Goal: Information Seeking & Learning: Learn about a topic

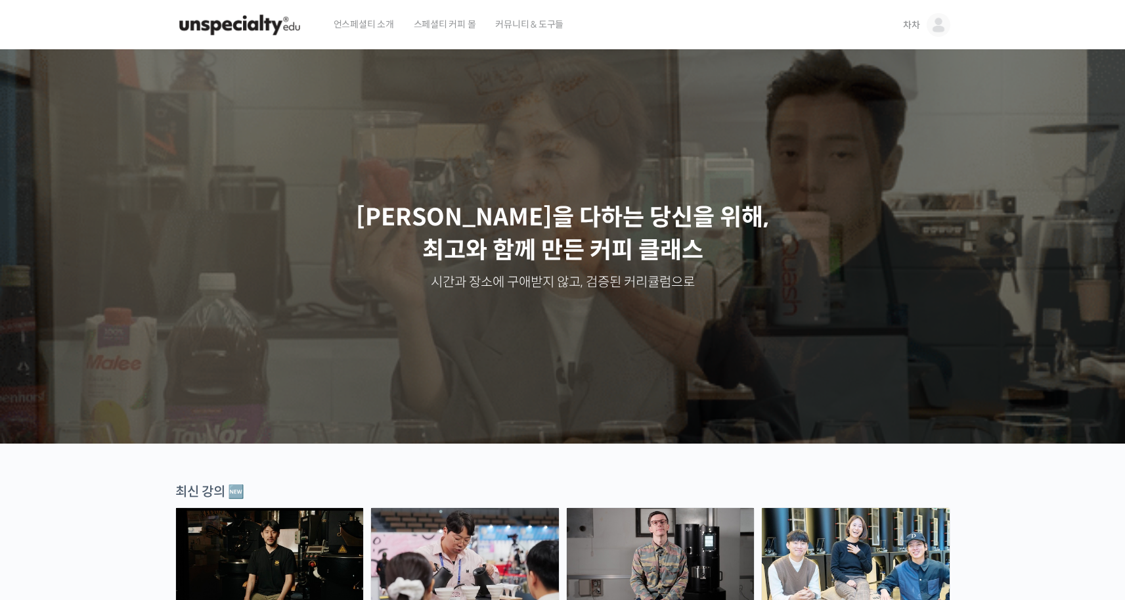
click at [910, 26] on span "차차" at bounding box center [911, 25] width 17 height 12
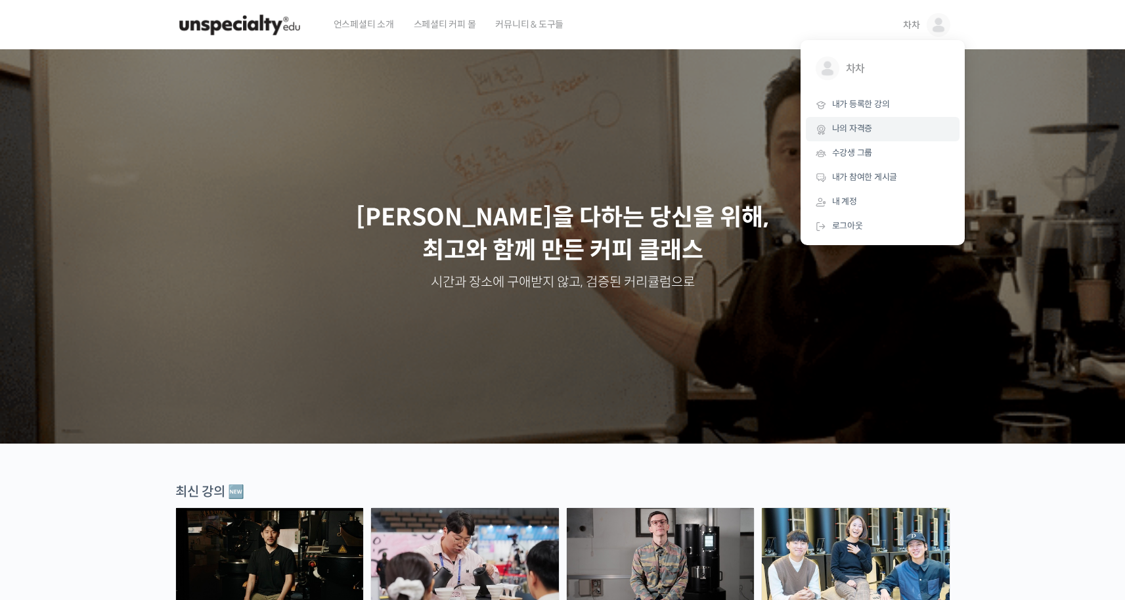
click at [881, 125] on link "나의 자격증" at bounding box center [883, 129] width 154 height 24
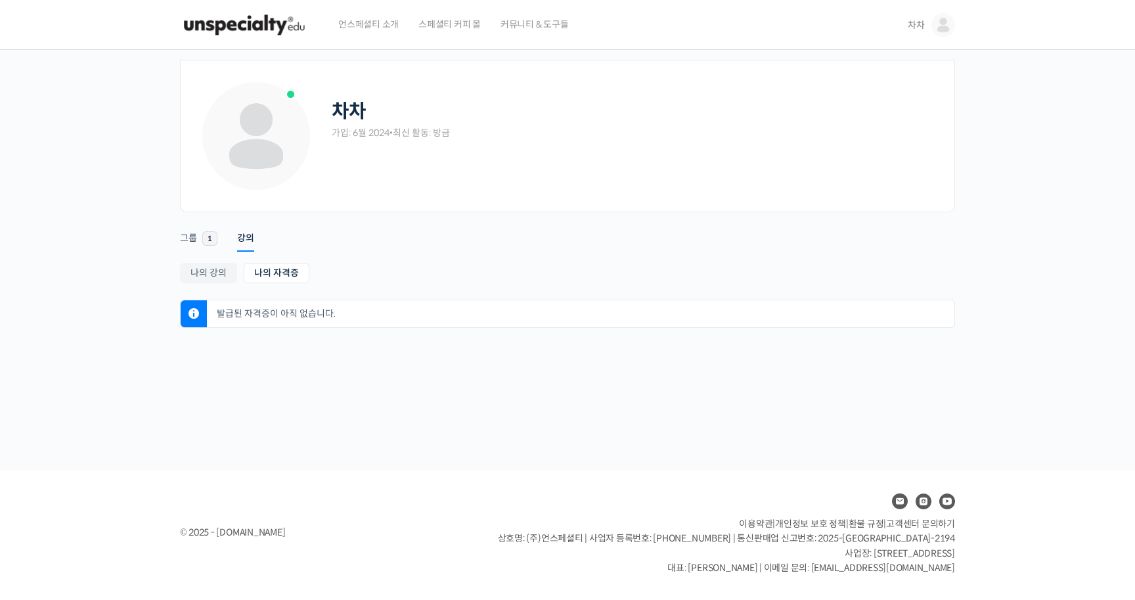
click at [926, 20] on link "차차" at bounding box center [931, 25] width 47 height 50
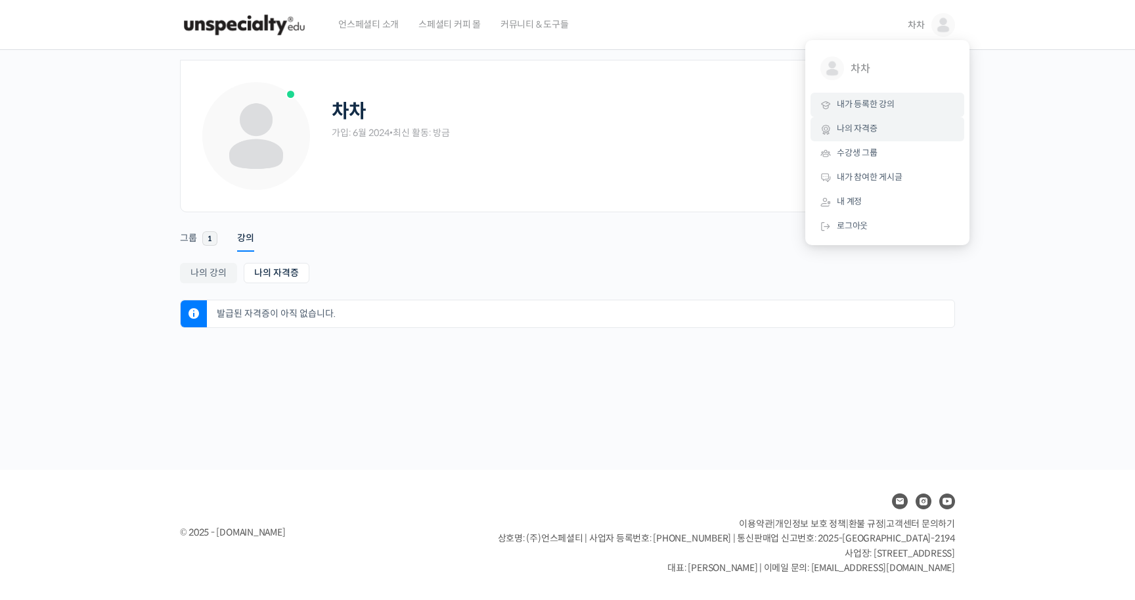
click at [883, 106] on span "내가 등록한 강의" at bounding box center [866, 104] width 58 height 11
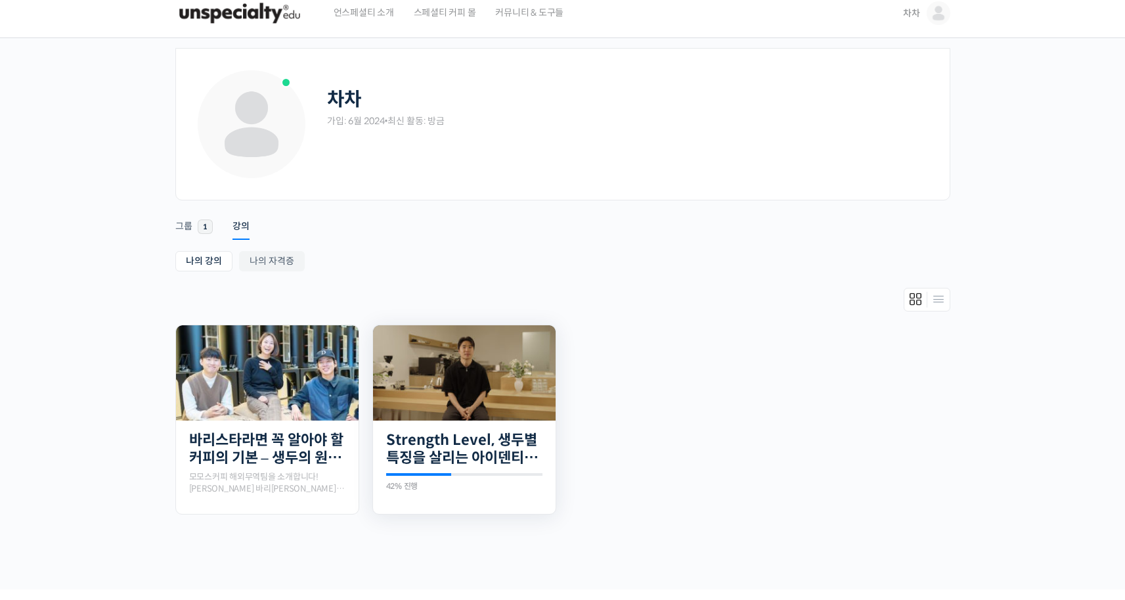
scroll to position [16, 0]
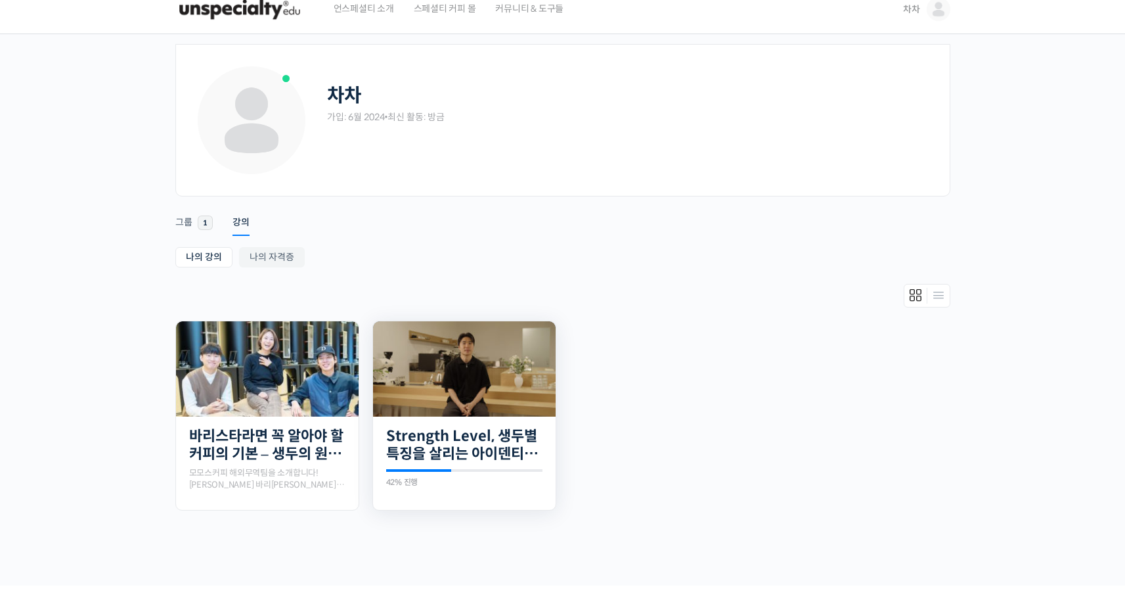
click at [514, 374] on img at bounding box center [464, 368] width 183 height 95
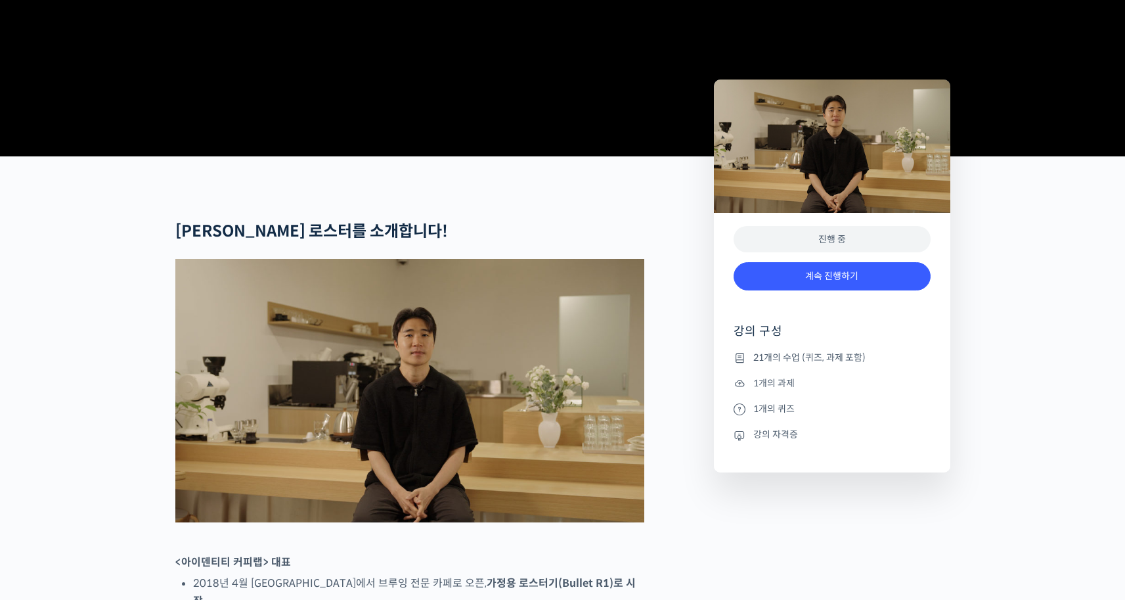
scroll to position [616, 0]
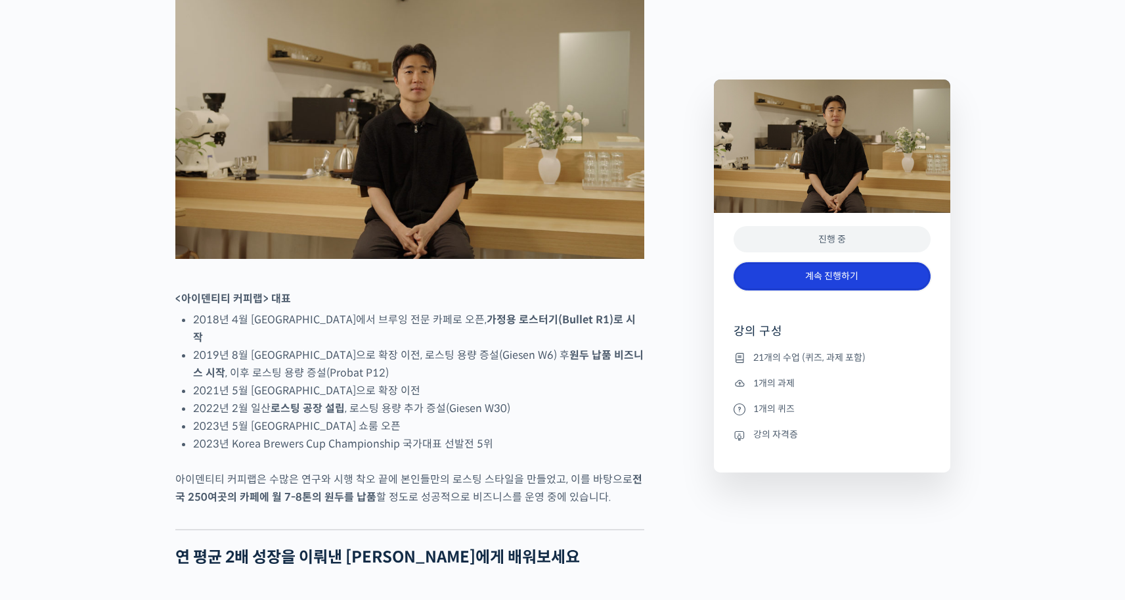
click at [830, 288] on link "계속 진행하기" at bounding box center [832, 276] width 197 height 28
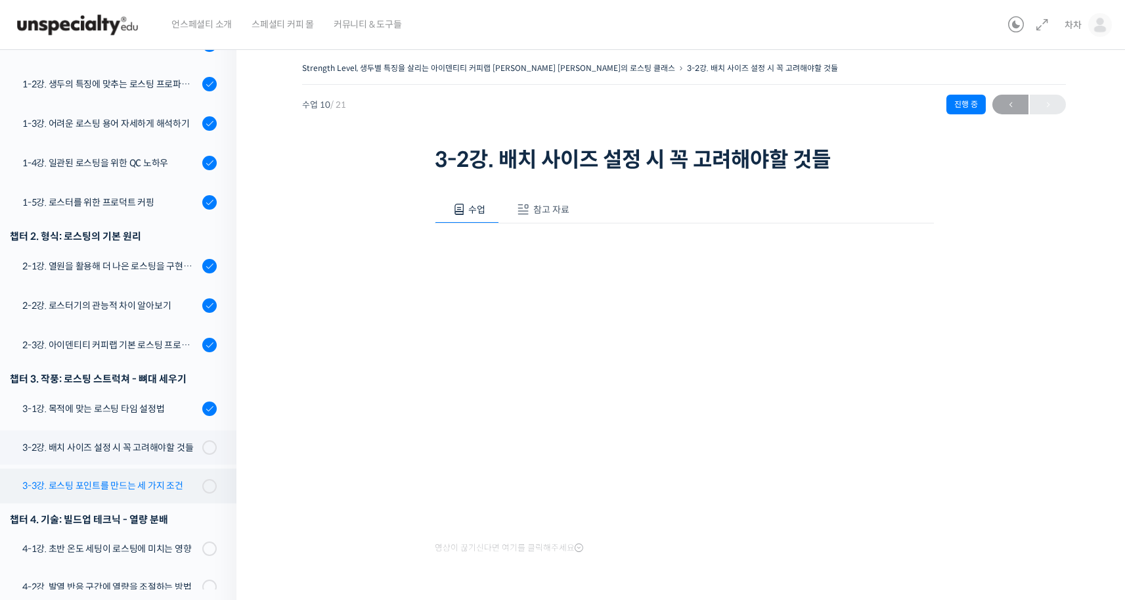
scroll to position [464, 0]
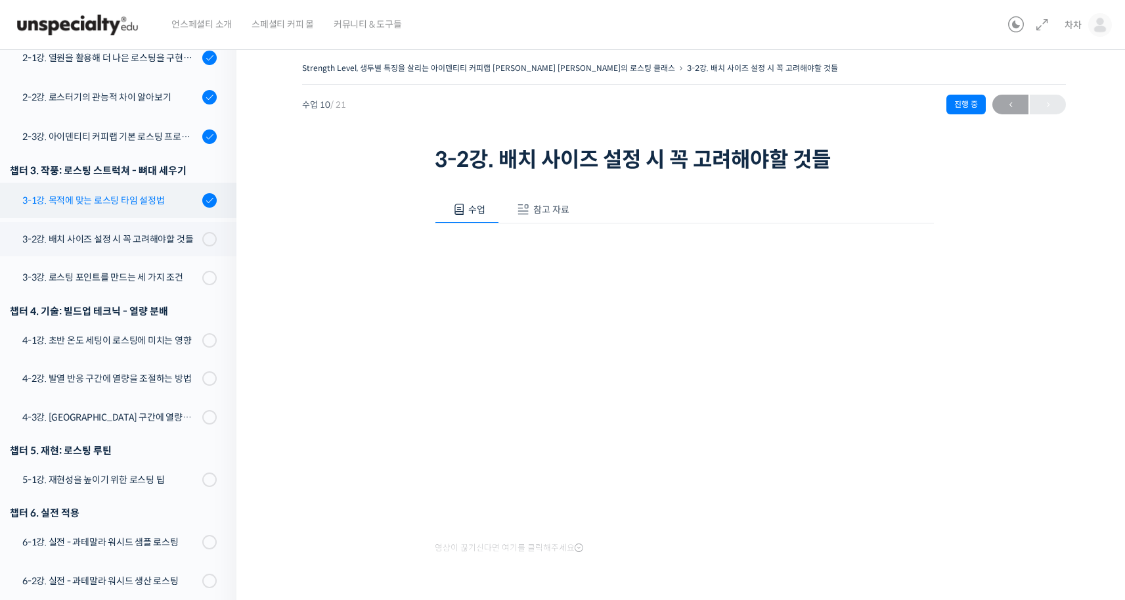
click at [161, 193] on div "3-1강. 목적에 맞는 로스팅 타임 설정법" at bounding box center [110, 200] width 176 height 14
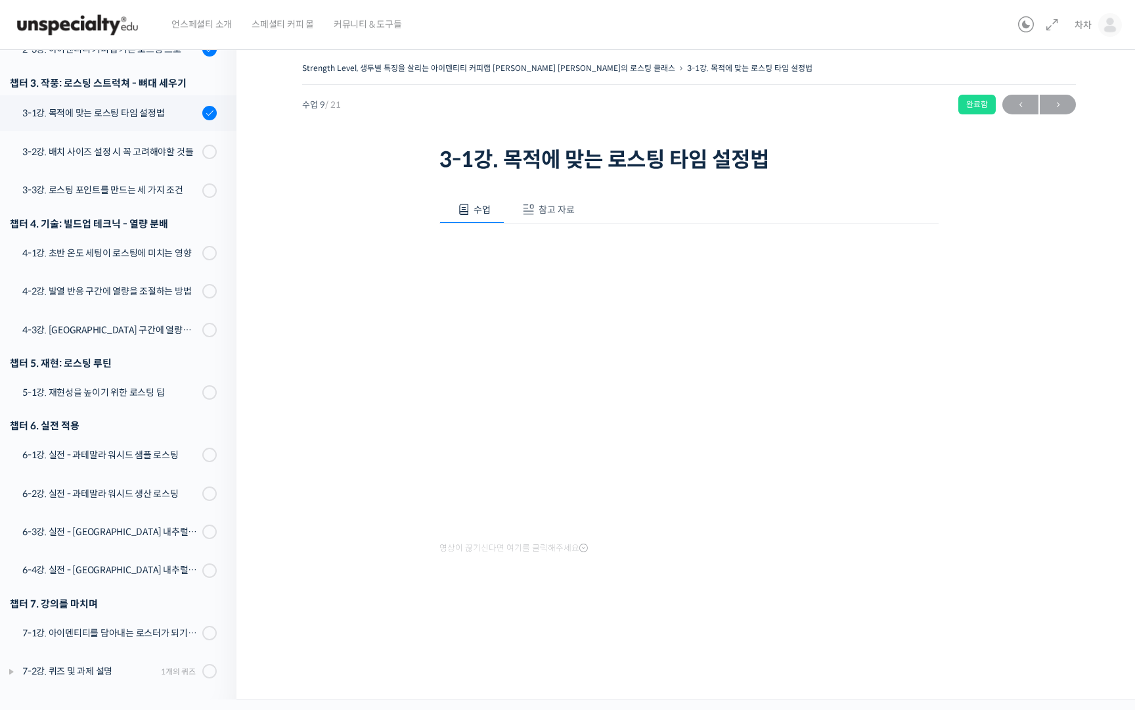
scroll to position [530, 0]
